Goal: Obtain resource: Download file/media

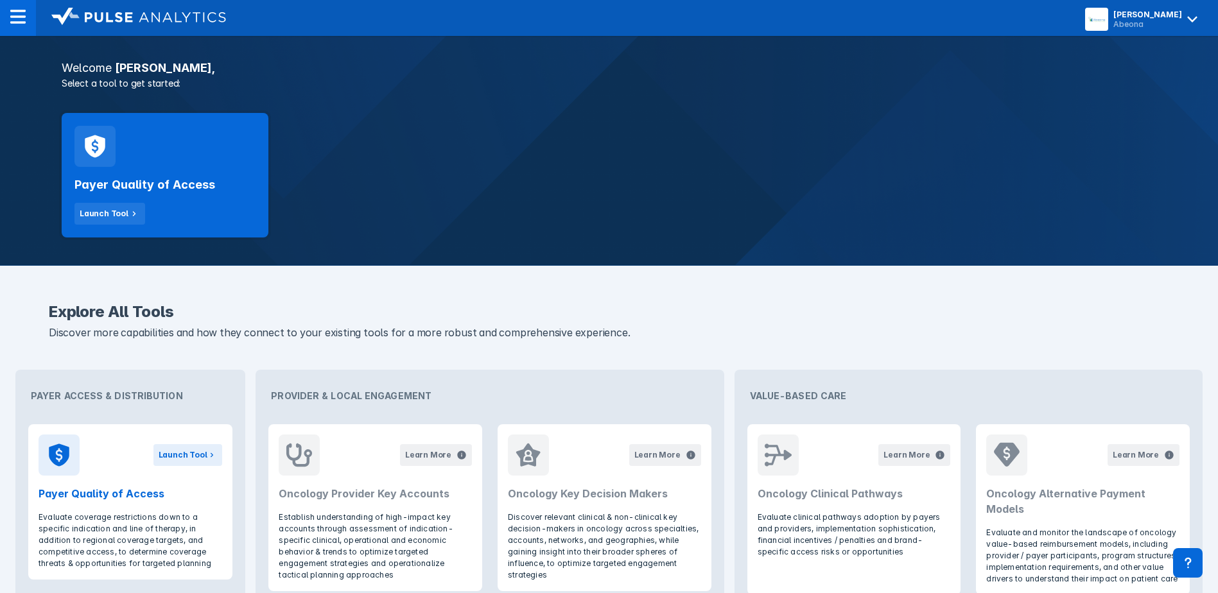
scroll to position [193, 0]
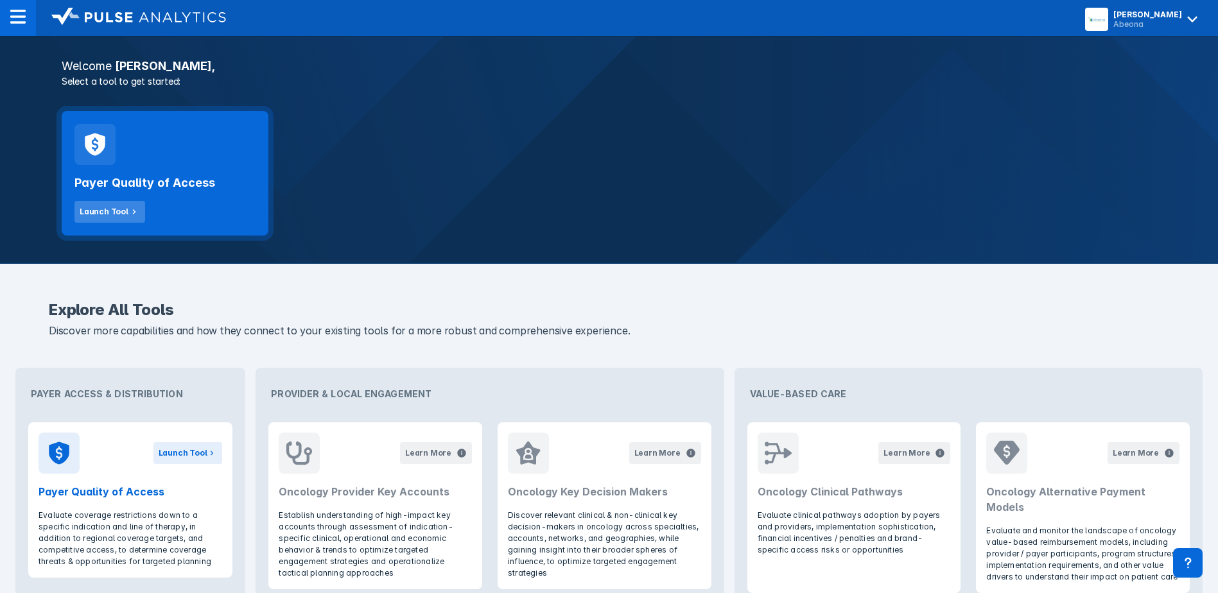
click at [92, 214] on div "Launch Tool" at bounding box center [104, 212] width 49 height 12
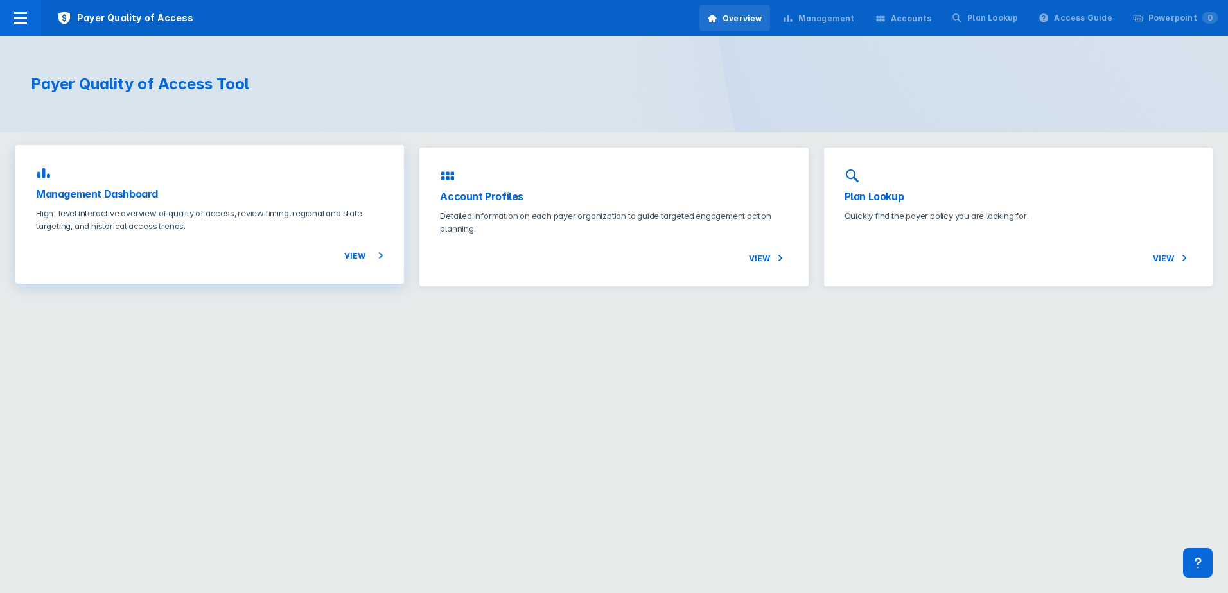
click at [363, 255] on span "View" at bounding box center [363, 255] width 39 height 15
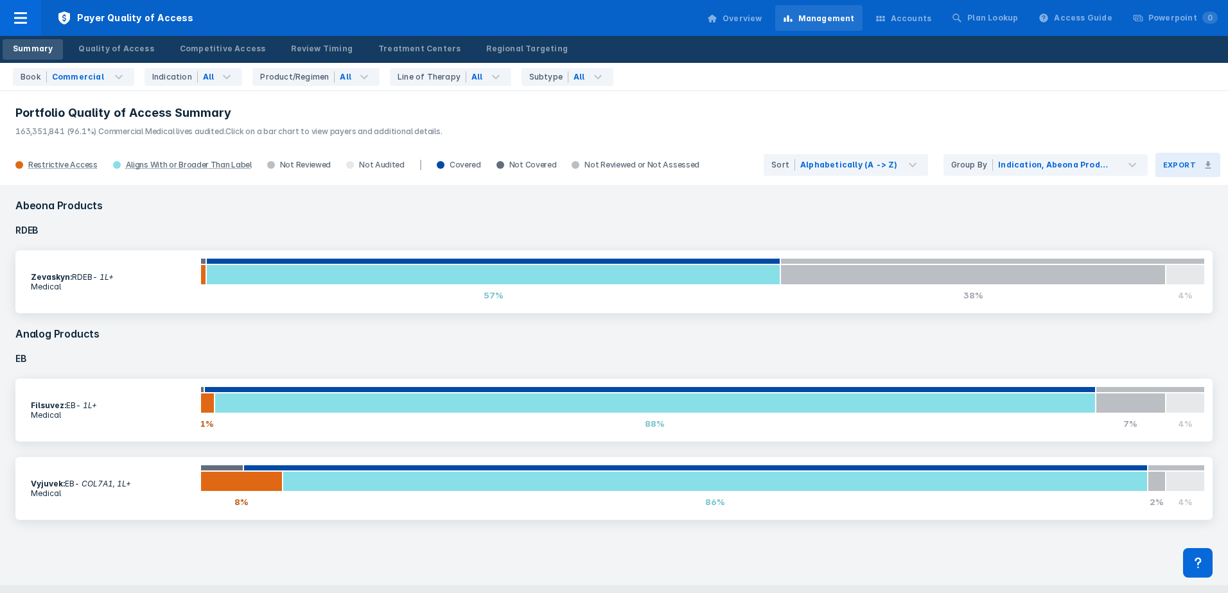
click at [1191, 164] on h3 "Export" at bounding box center [1179, 165] width 33 height 9
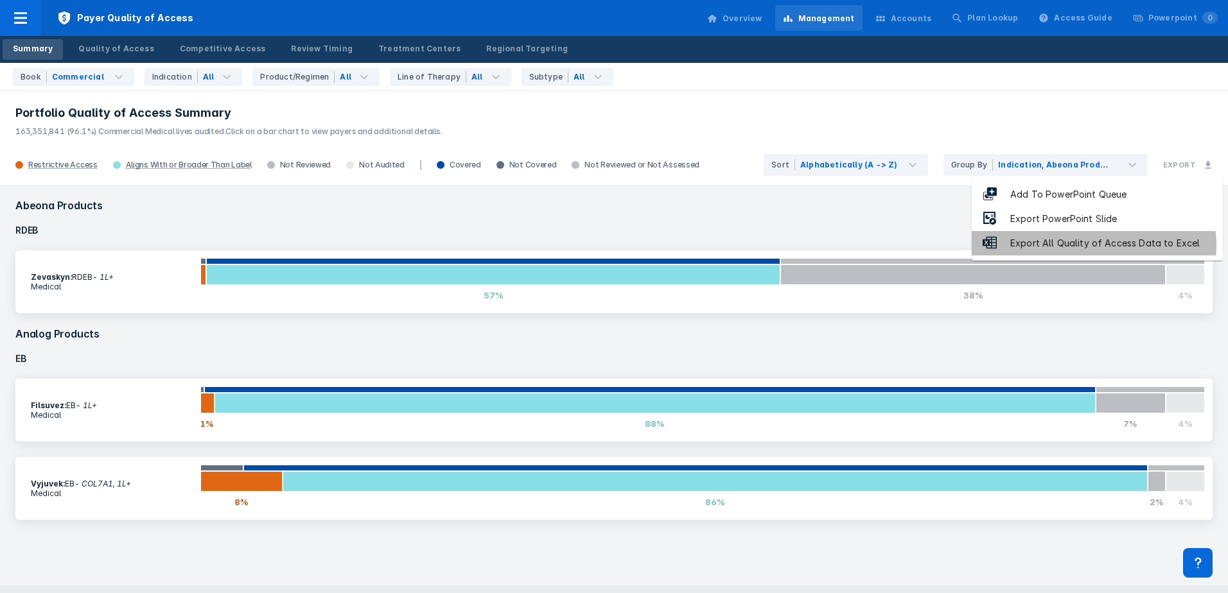
click at [1089, 245] on div "Export All Quality of Access Data to Excel" at bounding box center [1104, 243] width 215 height 15
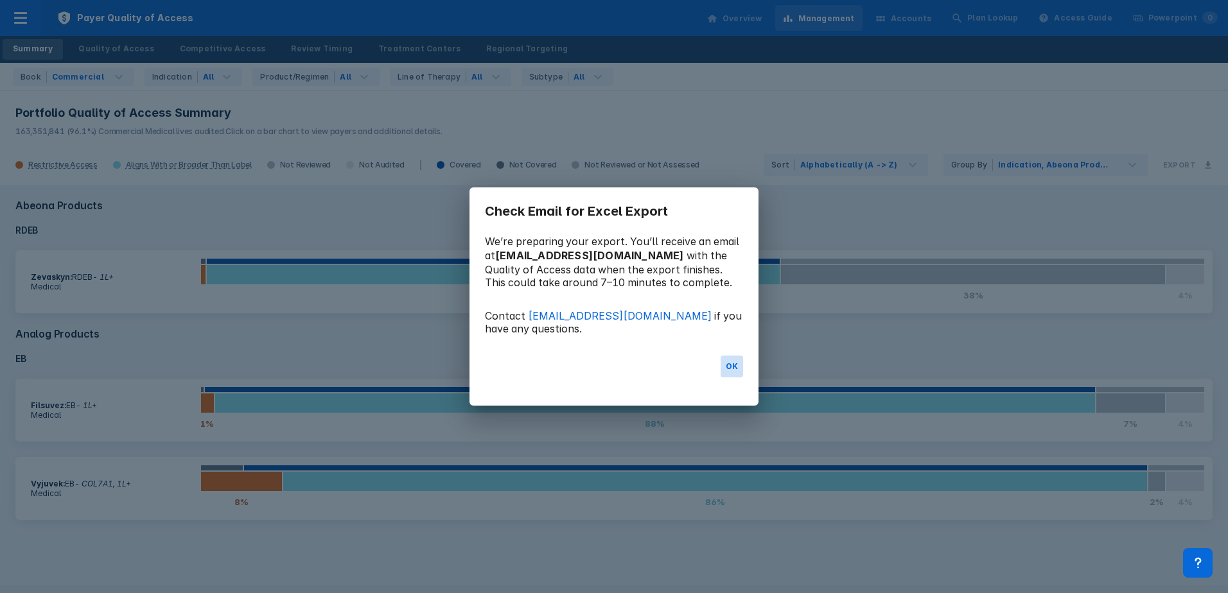
click at [723, 374] on button "OK" at bounding box center [732, 367] width 22 height 22
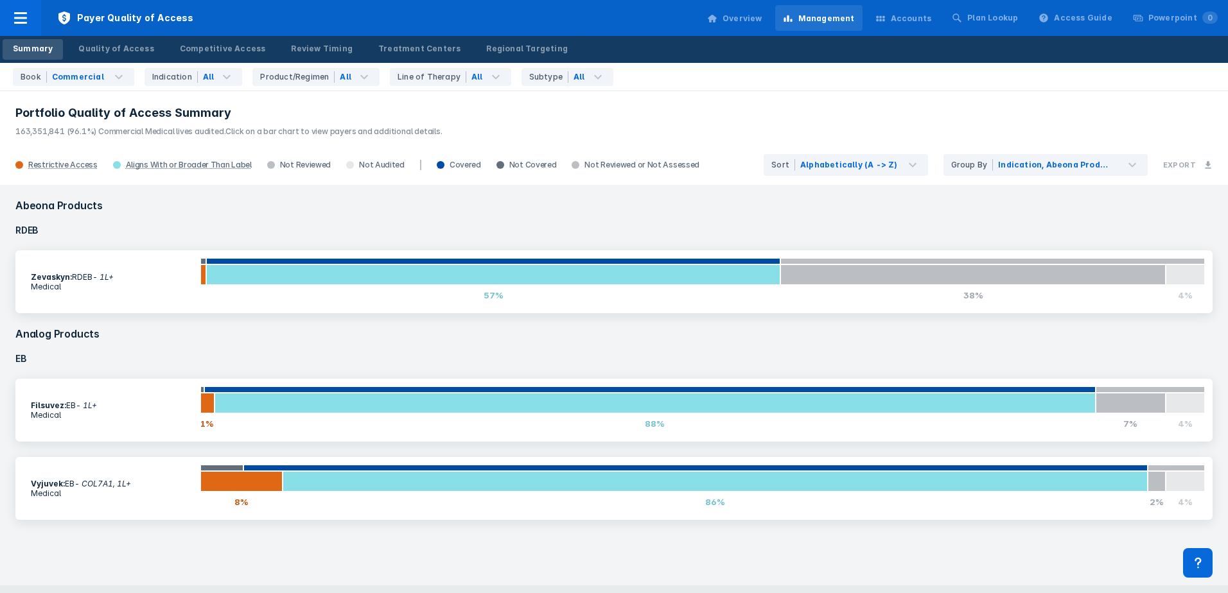
click at [387, 118] on h3 "Portfolio Quality of Access Summary" at bounding box center [613, 112] width 1197 height 15
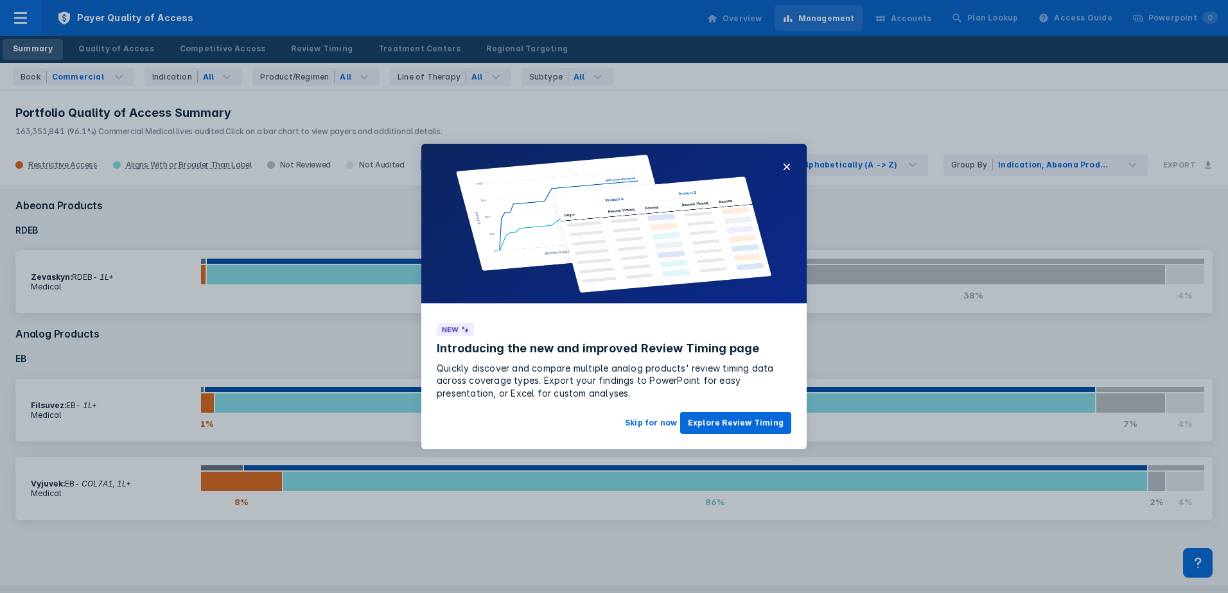
click at [791, 166] on img at bounding box center [613, 224] width 385 height 161
click at [782, 166] on button "×" at bounding box center [786, 166] width 9 height 15
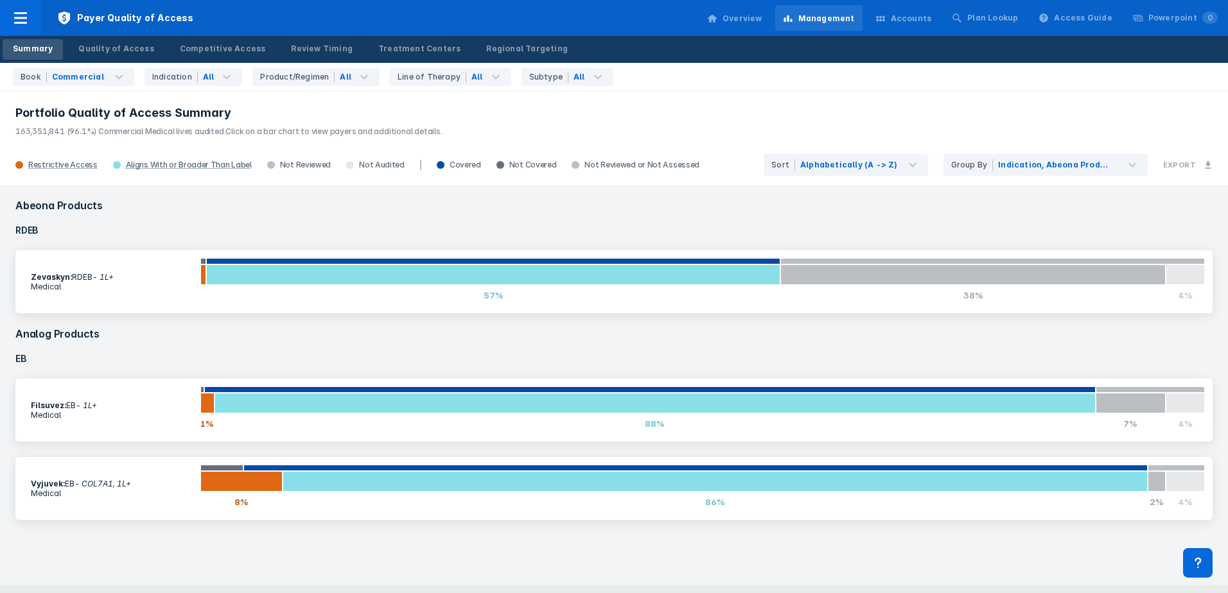
click at [814, 236] on h4 "RDEB" at bounding box center [614, 230] width 1212 height 24
click at [1141, 98] on header "Portfolio Quality of Access Summary 163,351,841 (96.1%) Commercial Medical live…" at bounding box center [614, 117] width 1228 height 55
click at [550, 123] on p "163,351,841 (96.1%) Commercial Medical lives audited. Click on a bar chart to v…" at bounding box center [613, 129] width 1197 height 17
click at [1011, 353] on h4 "EB" at bounding box center [614, 359] width 1212 height 24
click at [1198, 165] on button "Export" at bounding box center [1187, 165] width 65 height 24
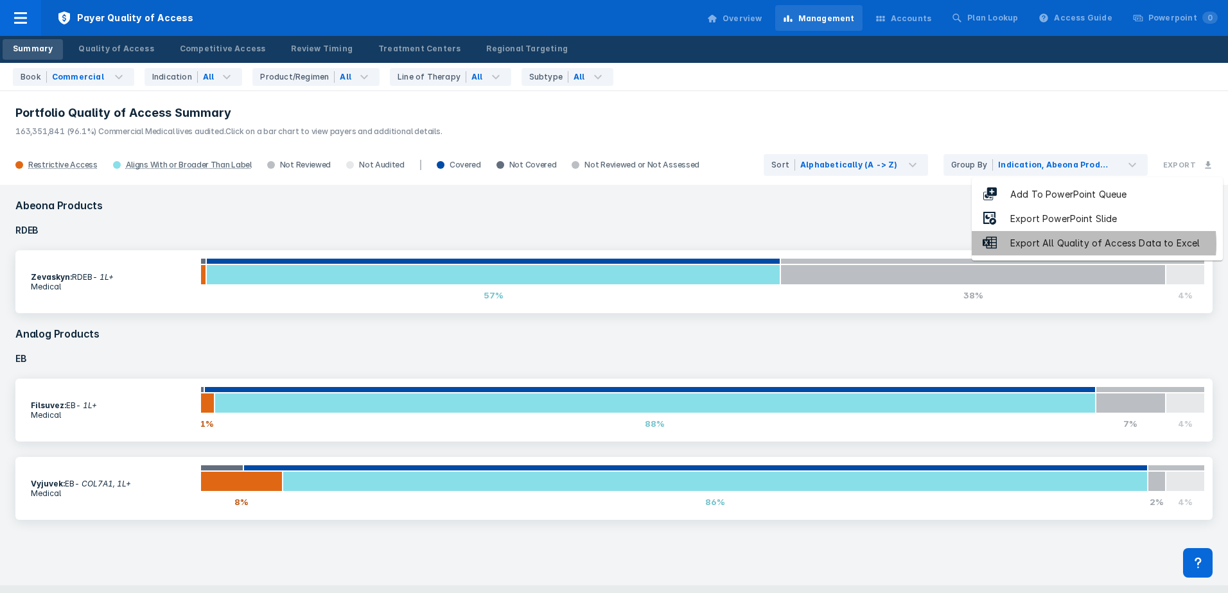
click at [1087, 244] on div "Export All Quality of Access Data to Excel" at bounding box center [1104, 243] width 215 height 15
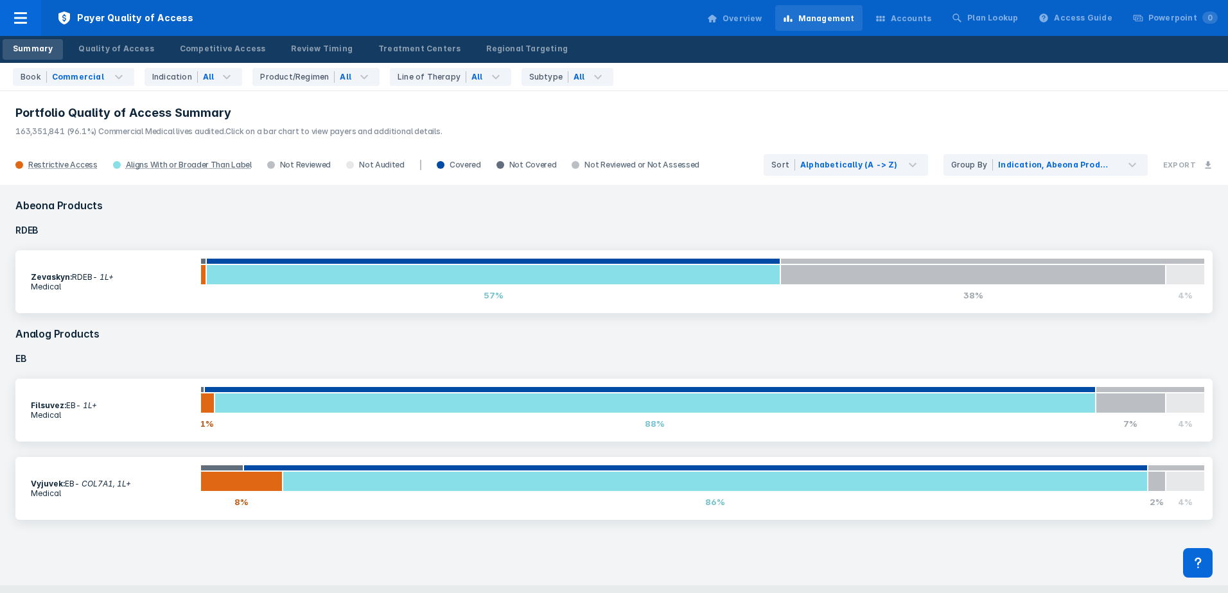
click at [667, 120] on h3 "Portfolio Quality of Access Summary" at bounding box center [613, 112] width 1197 height 15
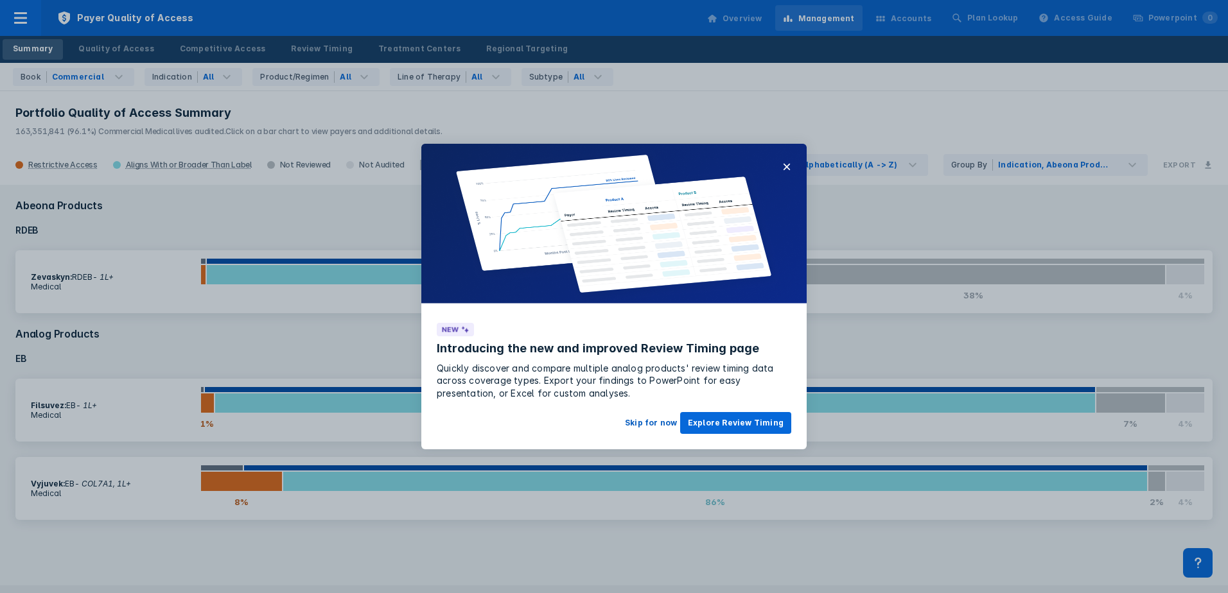
click at [649, 422] on button "Skip for now" at bounding box center [650, 423] width 67 height 22
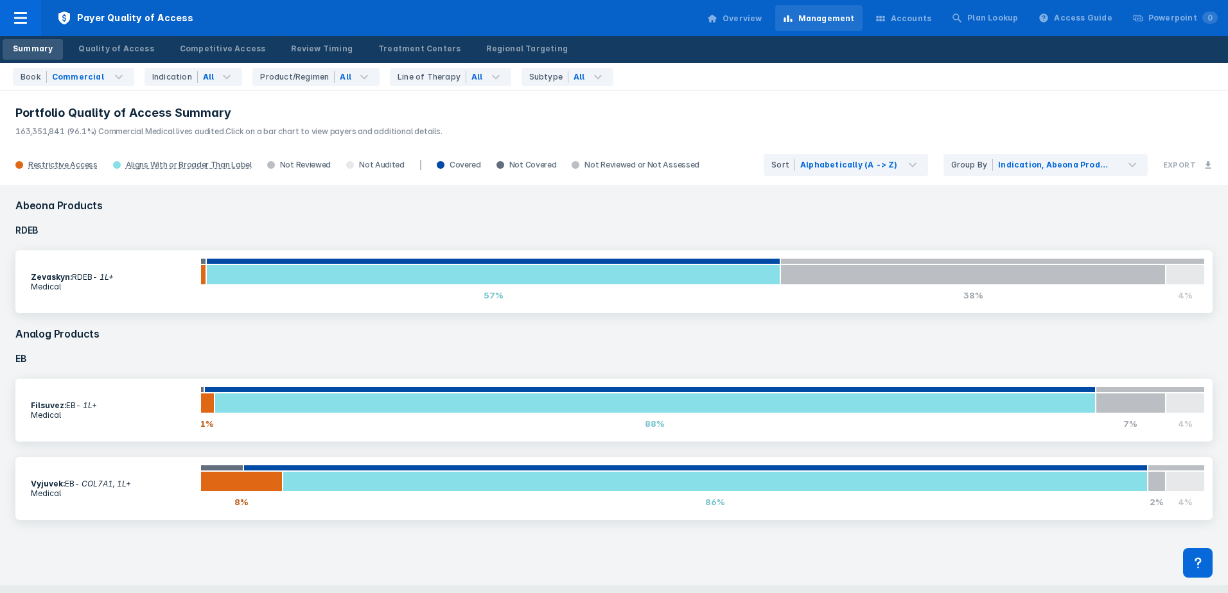
click at [794, 217] on h3 "Abeona Products" at bounding box center [614, 206] width 1212 height 26
click at [704, 91] on header "Portfolio Quality of Access Summary 163,351,841 (96.1%) Commercial Medical live…" at bounding box center [614, 117] width 1228 height 55
drag, startPoint x: 704, startPoint y: 91, endPoint x: 654, endPoint y: 131, distance: 64.0
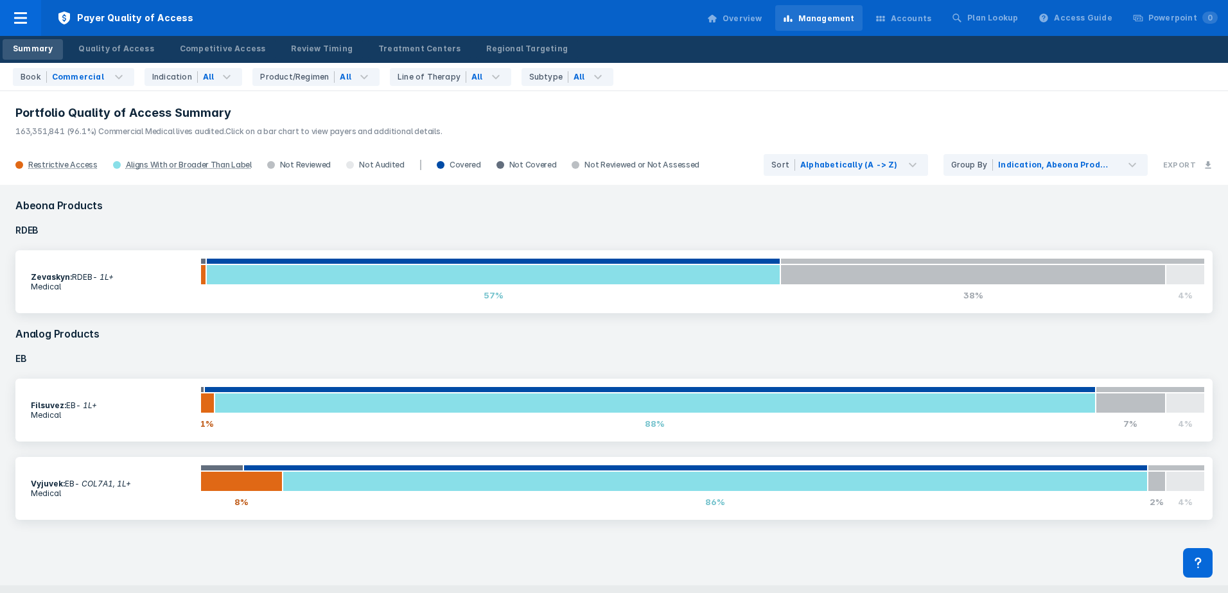
click at [654, 131] on p "163,351,841 (96.1%) Commercial Medical lives audited. Click on a bar chart to v…" at bounding box center [613, 129] width 1197 height 17
click at [801, 112] on h3 "Portfolio Quality of Access Summary" at bounding box center [613, 112] width 1197 height 15
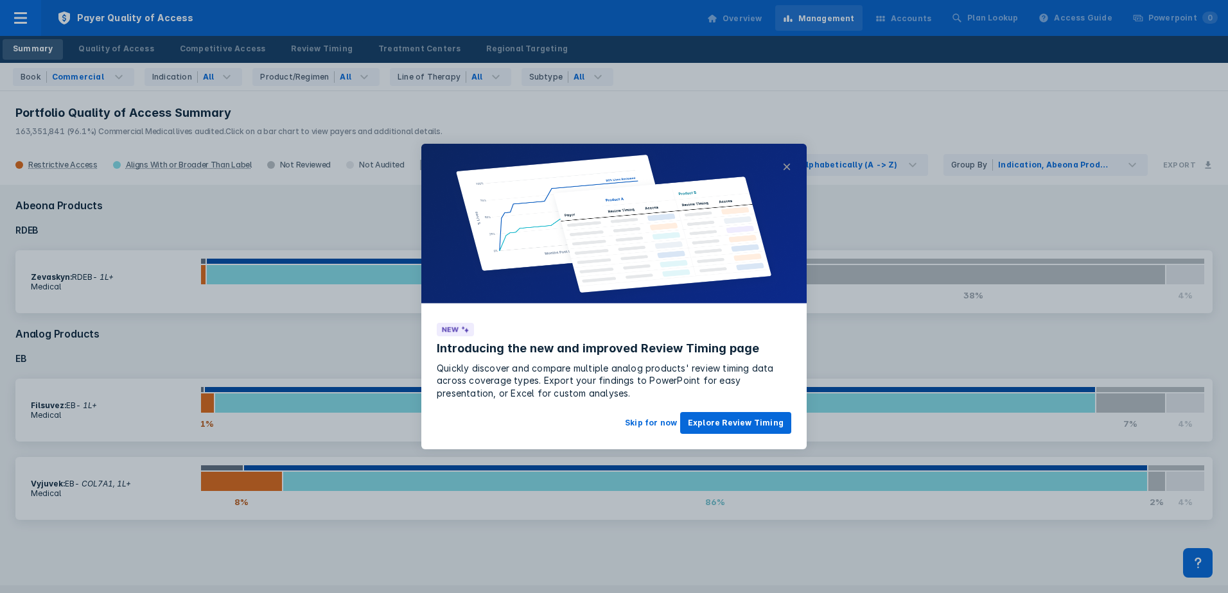
click at [788, 161] on button "×" at bounding box center [786, 166] width 9 height 15
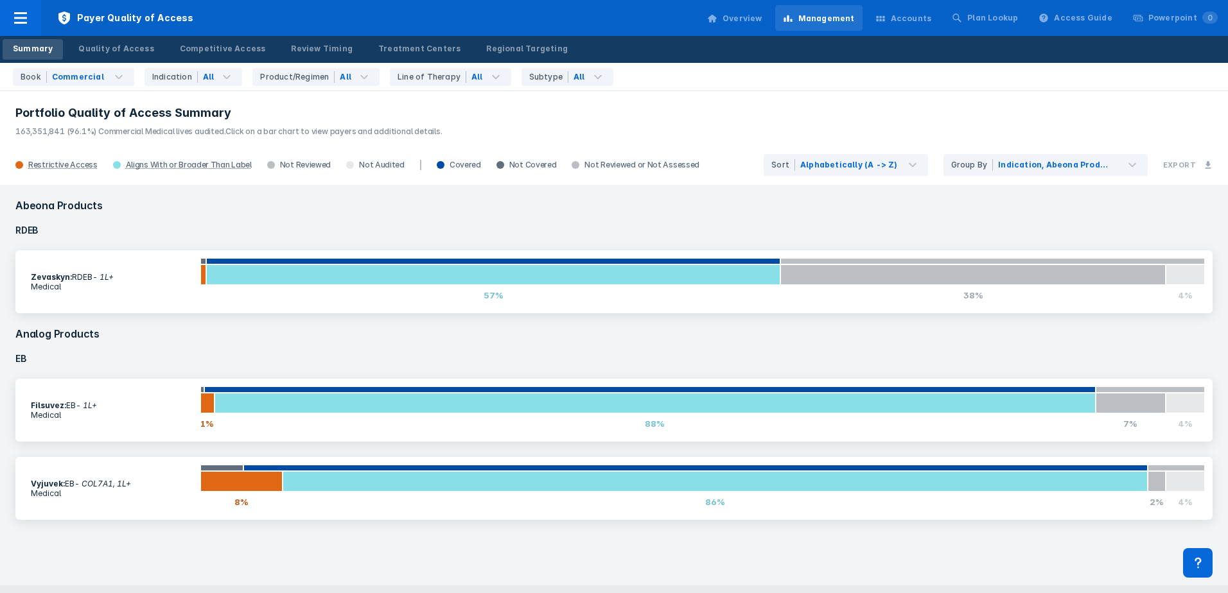
click at [871, 236] on h4 "RDEB" at bounding box center [614, 230] width 1212 height 24
click at [738, 195] on h3 "Abeona Products" at bounding box center [614, 206] width 1212 height 26
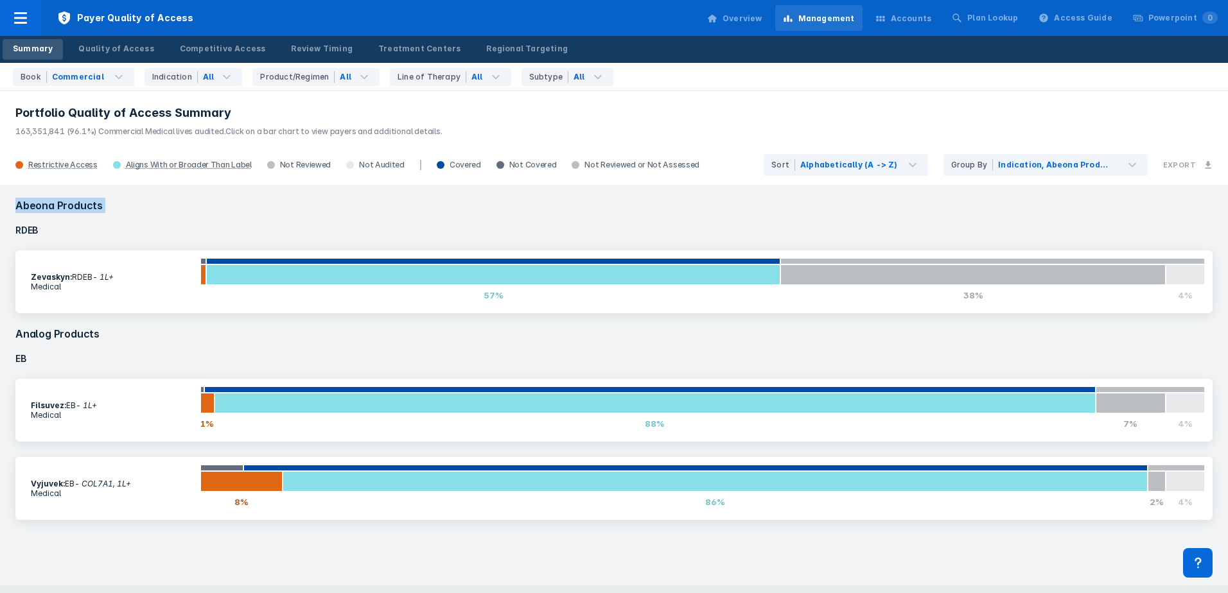
click at [738, 195] on h3 "Abeona Products" at bounding box center [614, 206] width 1212 height 26
click at [169, 191] on div "Abeona Products RDEB Zevaskyn : RDEB - 1L+ Medical 1% 57% 38% 4% Analog Product…" at bounding box center [614, 385] width 1228 height 401
click at [119, 44] on div "Quality of Access" at bounding box center [115, 49] width 75 height 12
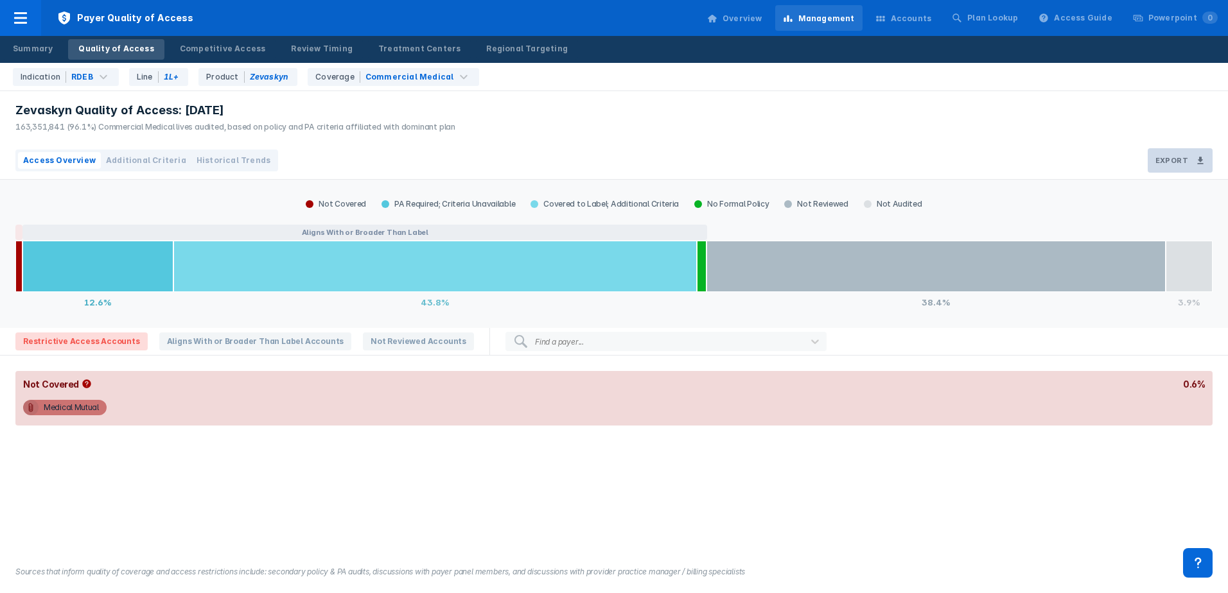
click at [1175, 162] on h3 "Export" at bounding box center [1171, 160] width 33 height 9
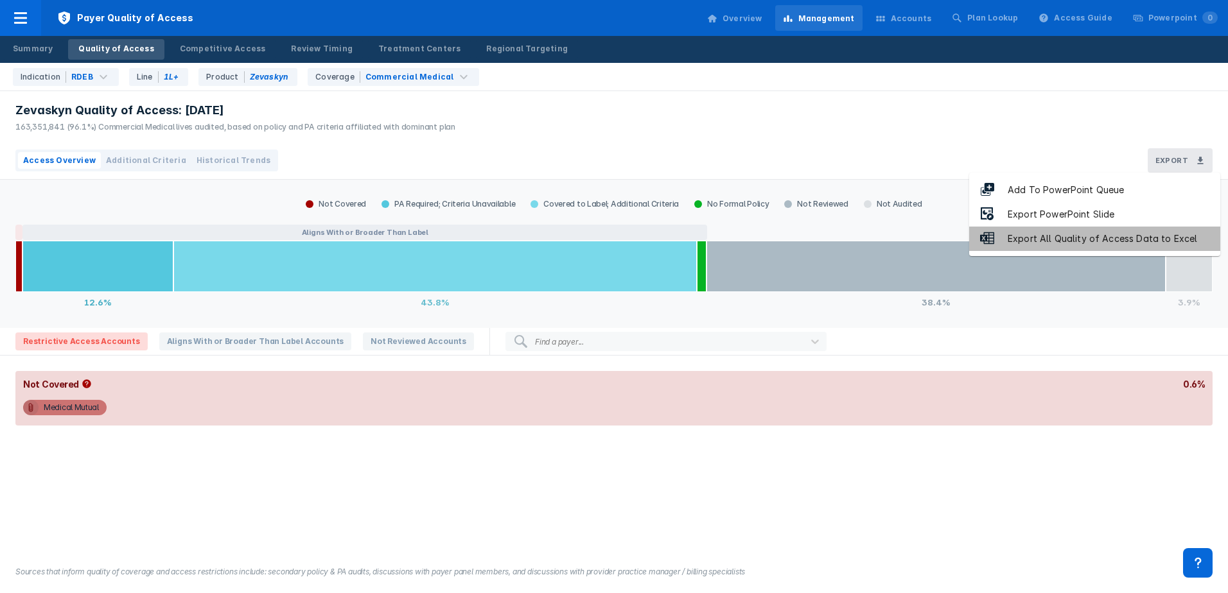
click at [1117, 241] on div "Export All Quality of Access Data to Excel" at bounding box center [1102, 239] width 215 height 15
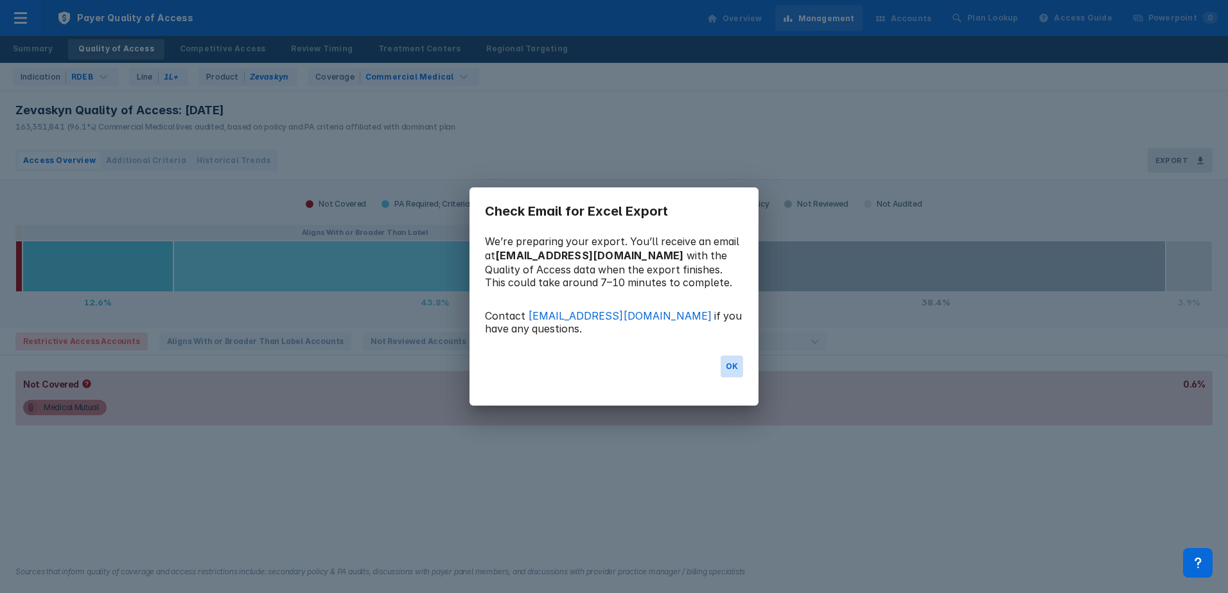
click at [730, 369] on button "OK" at bounding box center [732, 367] width 22 height 22
